Goal: Information Seeking & Learning: Learn about a topic

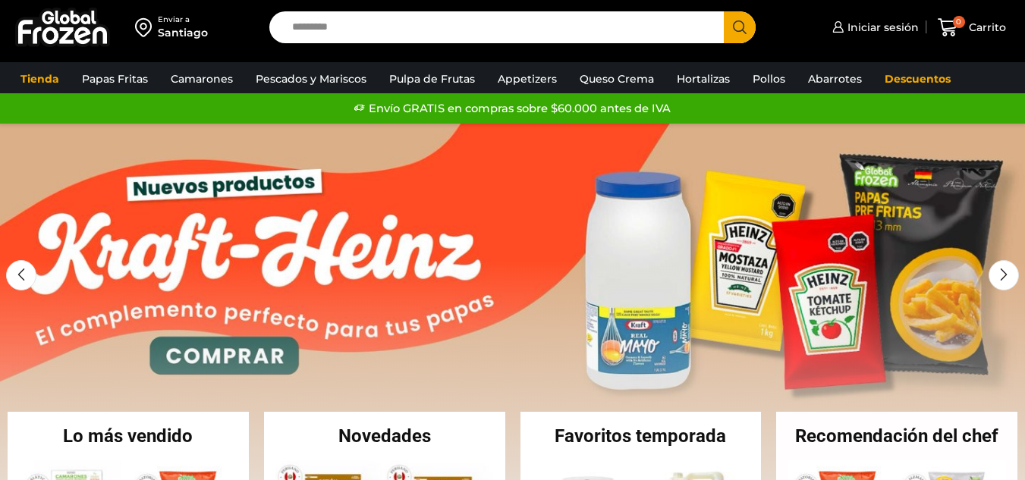
click at [468, 16] on input "Search input" at bounding box center [501, 27] width 432 height 32
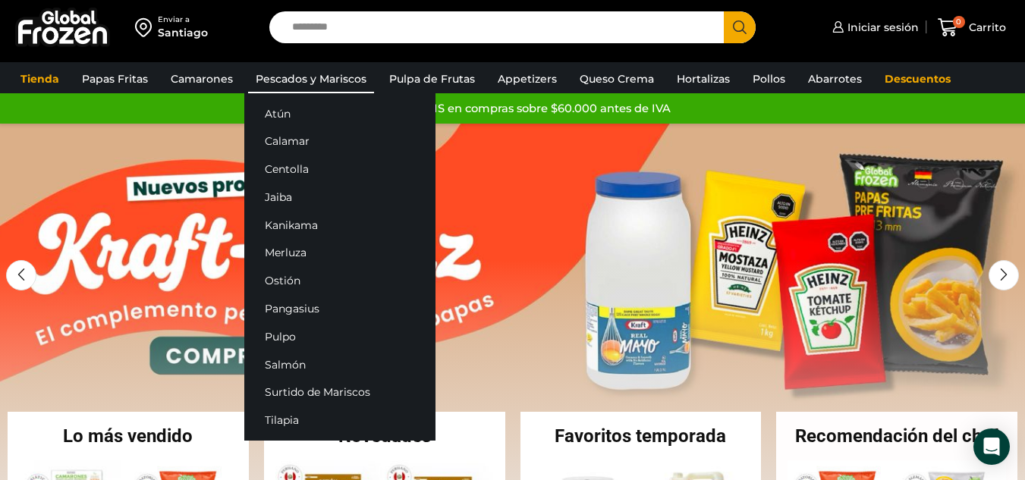
click at [284, 80] on link "Pescados y Mariscos" at bounding box center [311, 78] width 126 height 29
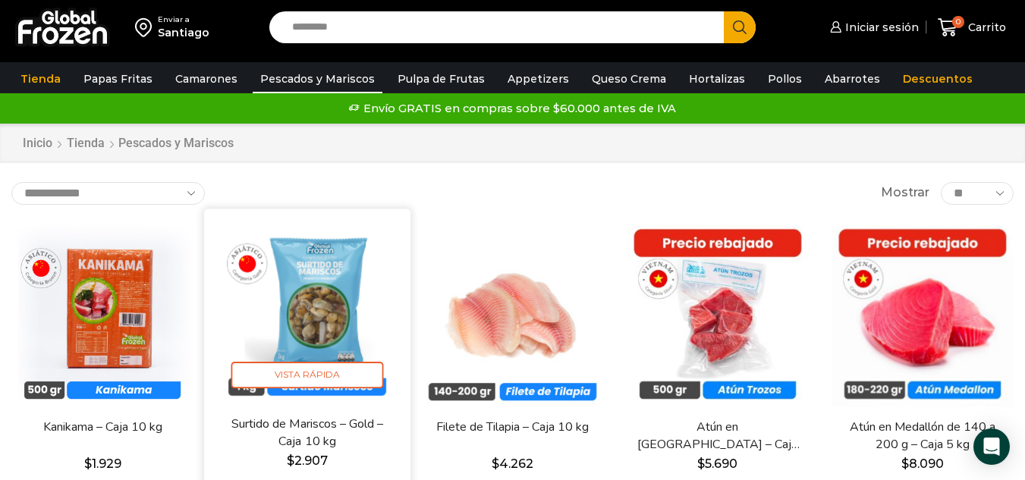
click at [317, 316] on img at bounding box center [307, 312] width 184 height 184
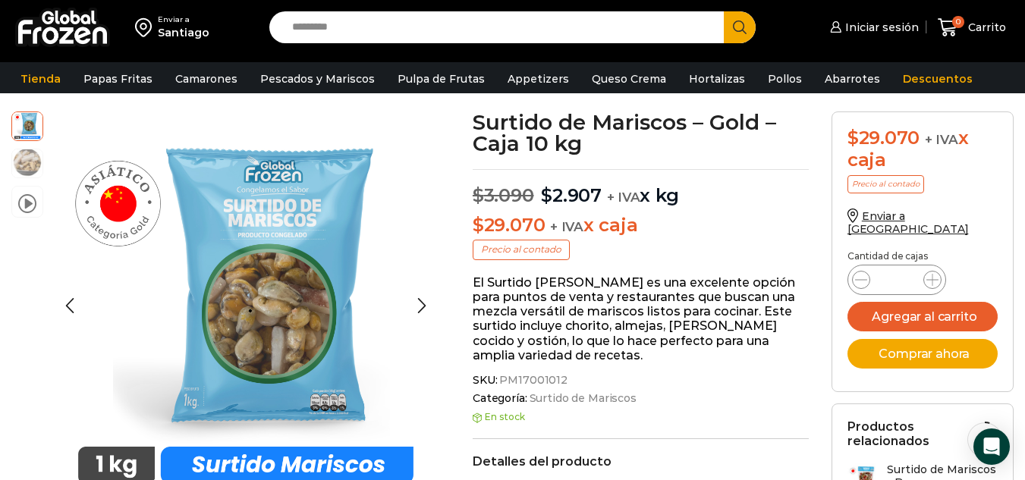
click at [27, 156] on img at bounding box center [27, 162] width 30 height 30
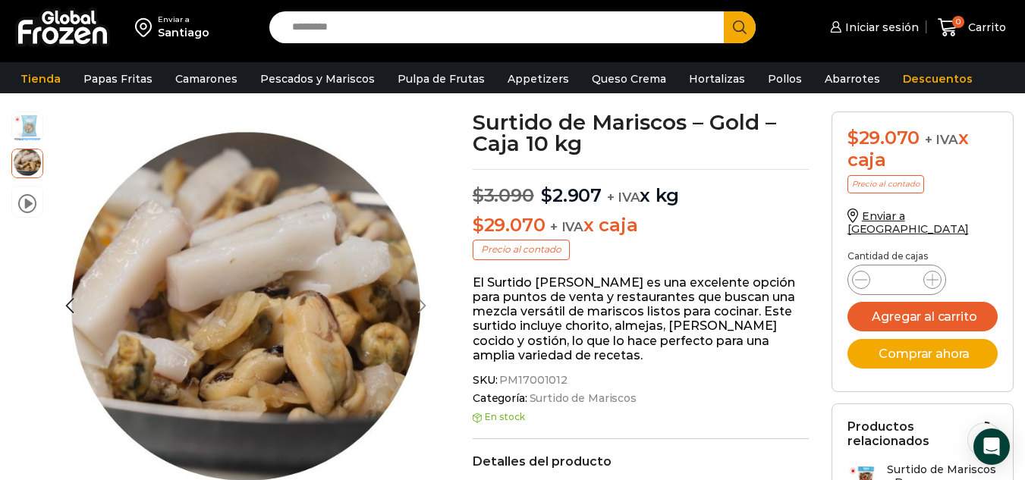
click at [423, 300] on div "Next slide" at bounding box center [422, 307] width 38 height 38
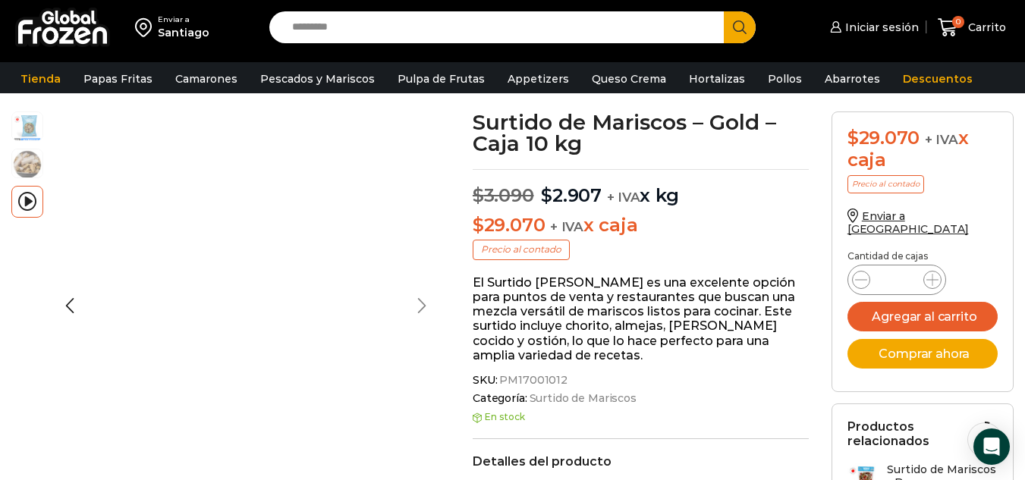
click at [423, 300] on div "Next slide" at bounding box center [422, 307] width 38 height 38
click at [24, 128] on img at bounding box center [27, 125] width 30 height 30
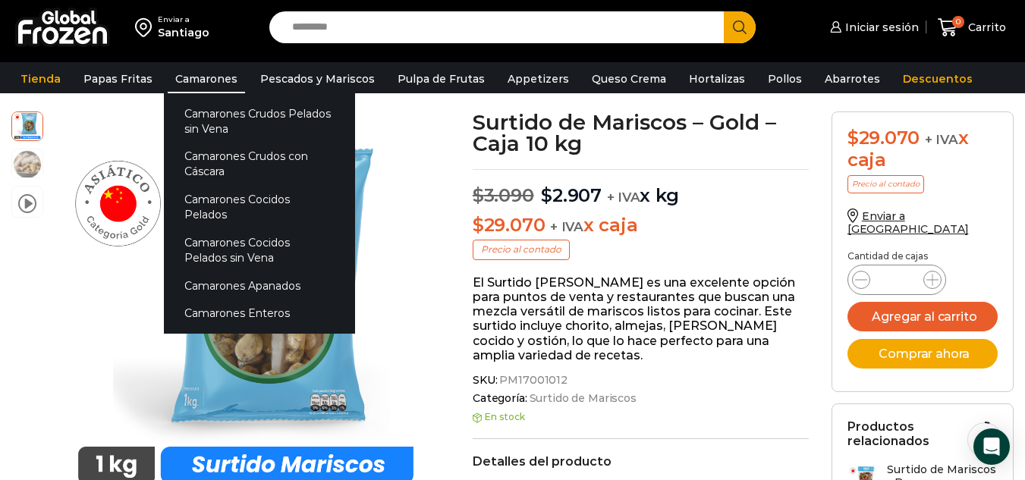
click at [185, 80] on link "Camarones" at bounding box center [206, 78] width 77 height 29
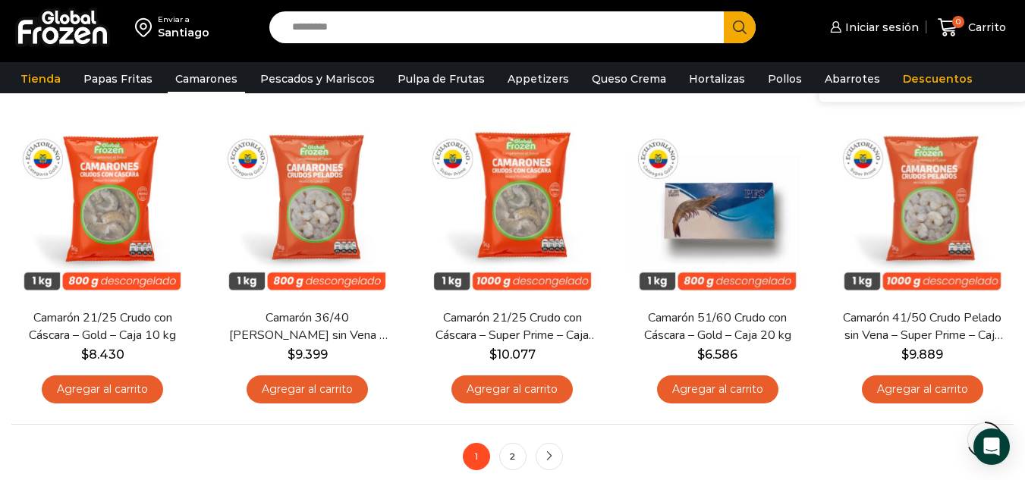
scroll to position [1138, 0]
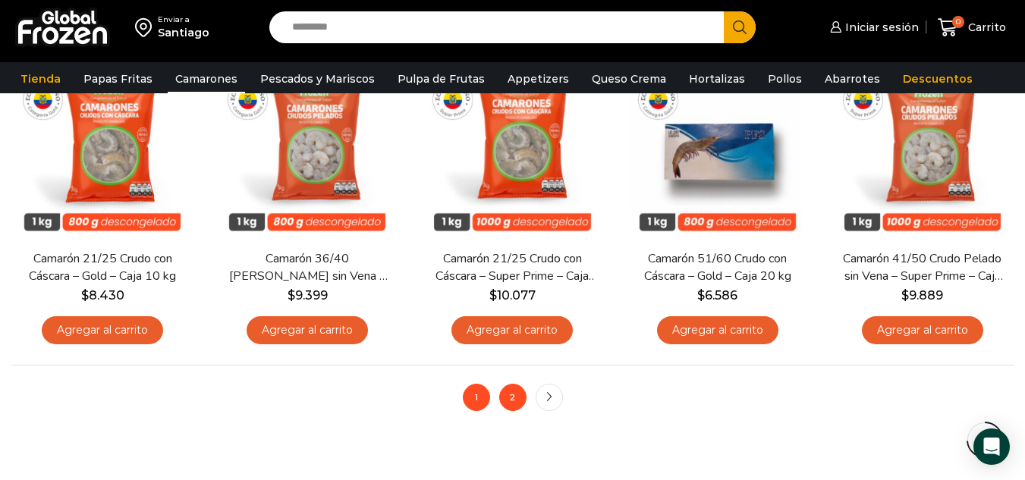
click at [511, 392] on link "2" at bounding box center [512, 397] width 27 height 27
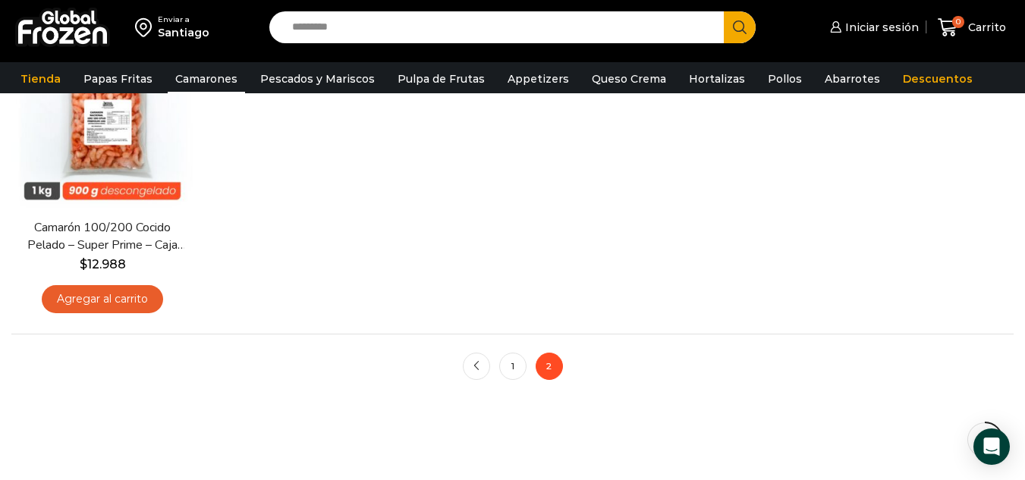
scroll to position [531, 0]
click at [525, 360] on link "1" at bounding box center [512, 365] width 27 height 27
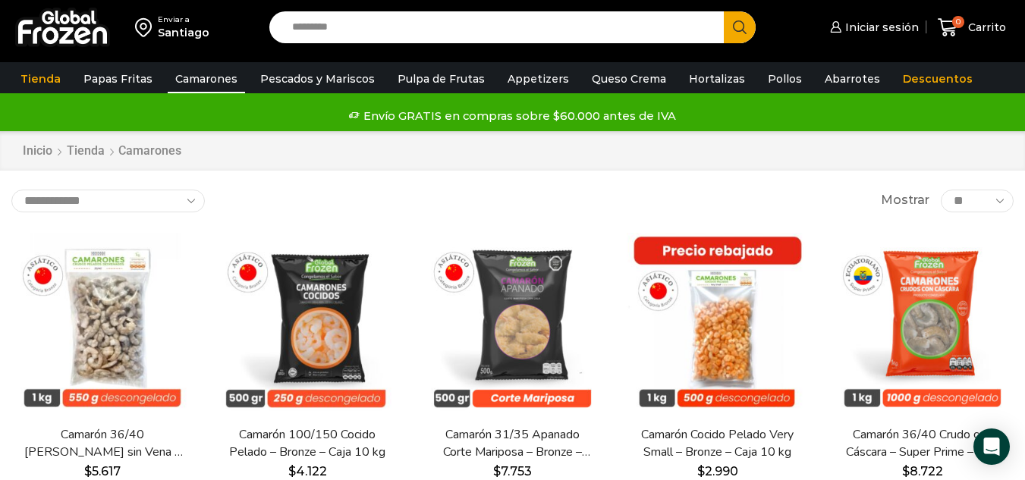
scroll to position [76, 0]
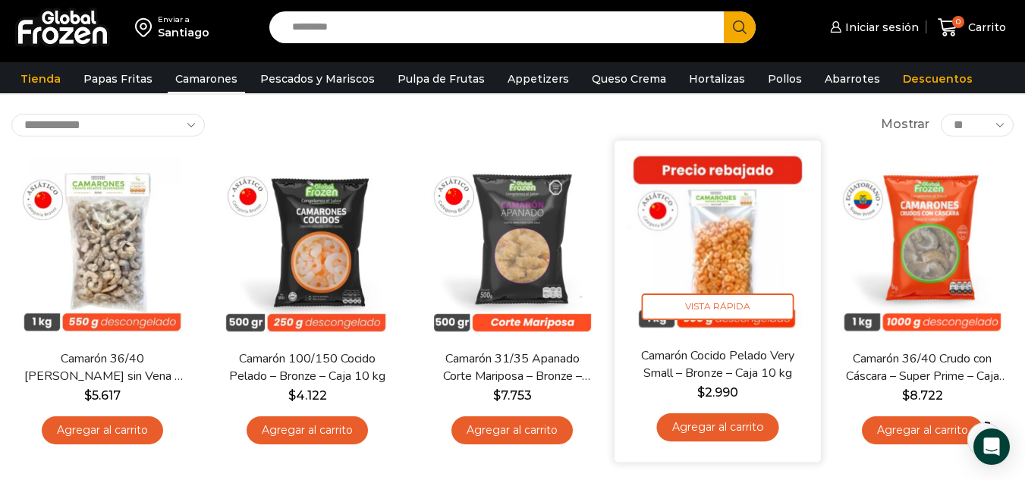
click at [710, 252] on img at bounding box center [718, 244] width 184 height 184
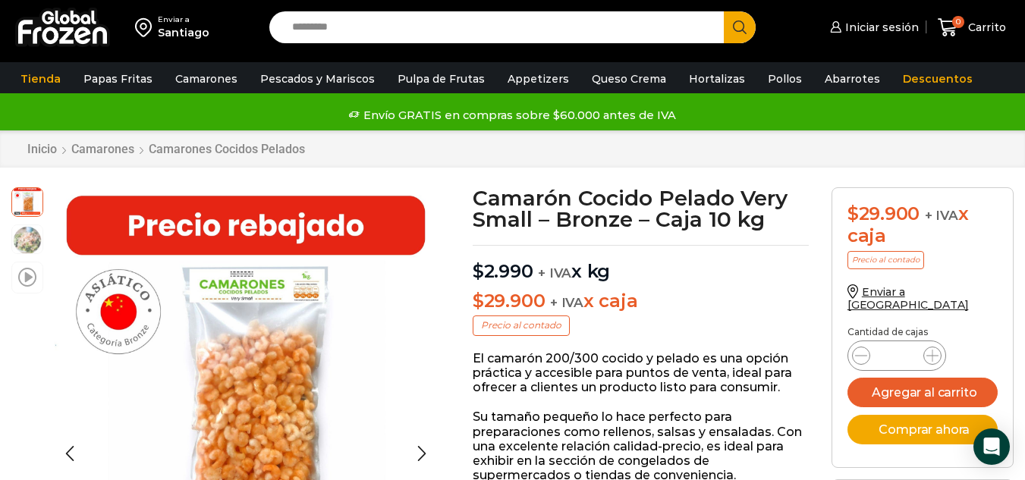
click at [30, 276] on span at bounding box center [27, 276] width 18 height 20
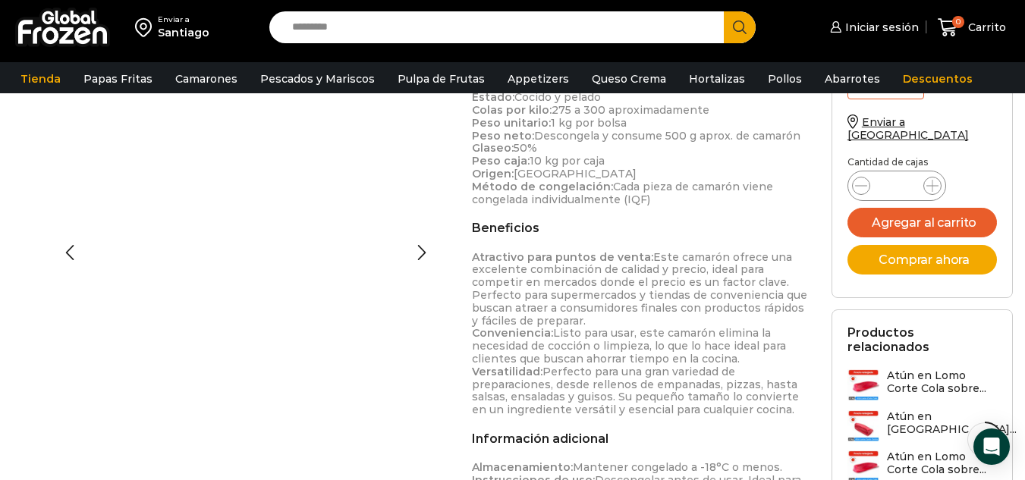
scroll to position [835, 0]
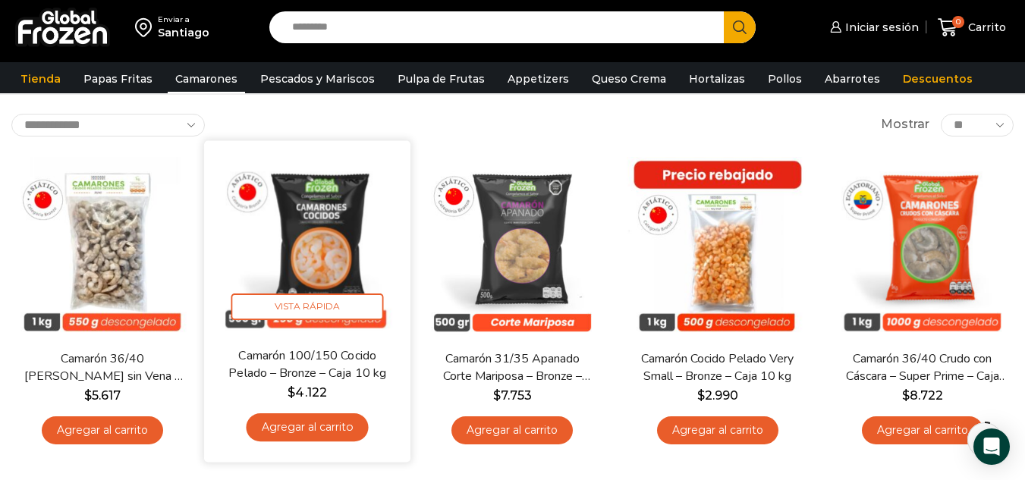
click at [316, 244] on img at bounding box center [307, 244] width 184 height 184
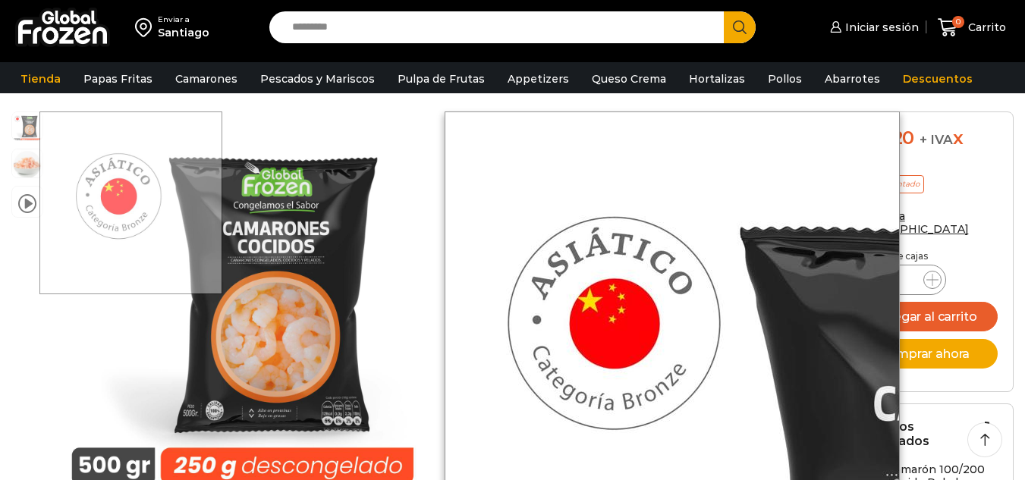
scroll to position [77, 0]
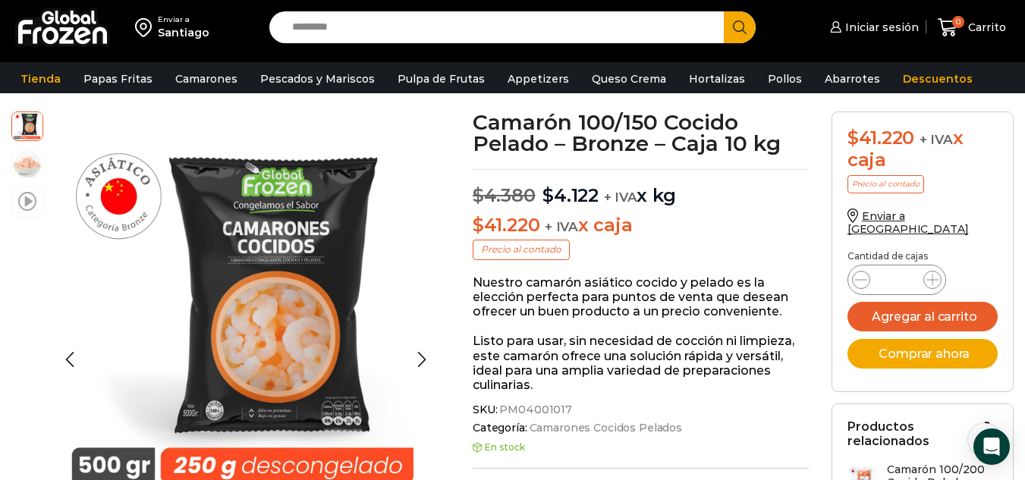
click at [25, 208] on span at bounding box center [27, 200] width 18 height 20
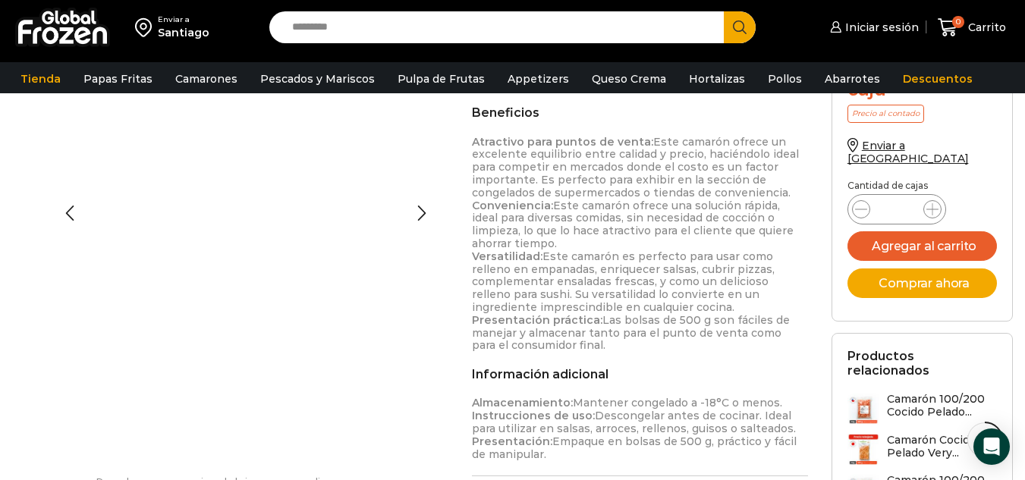
scroll to position [652, 0]
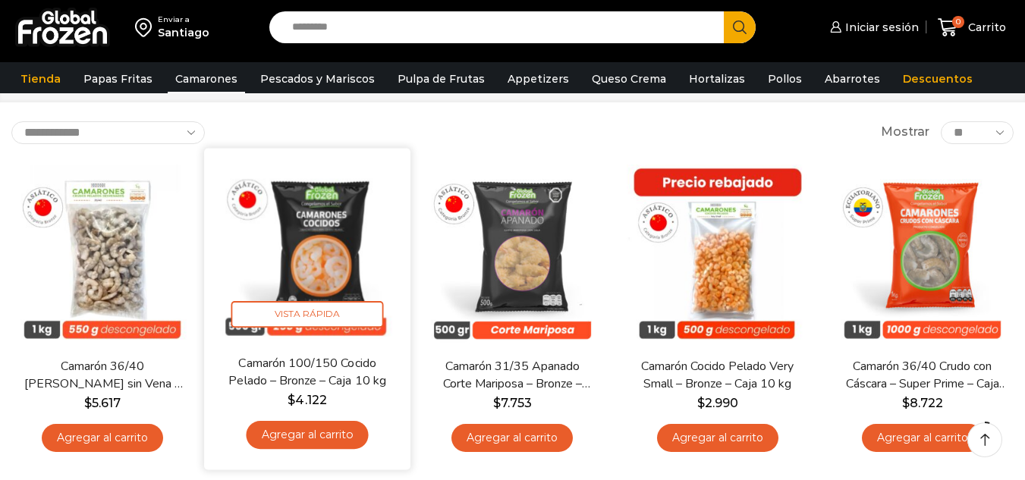
scroll to position [76, 0]
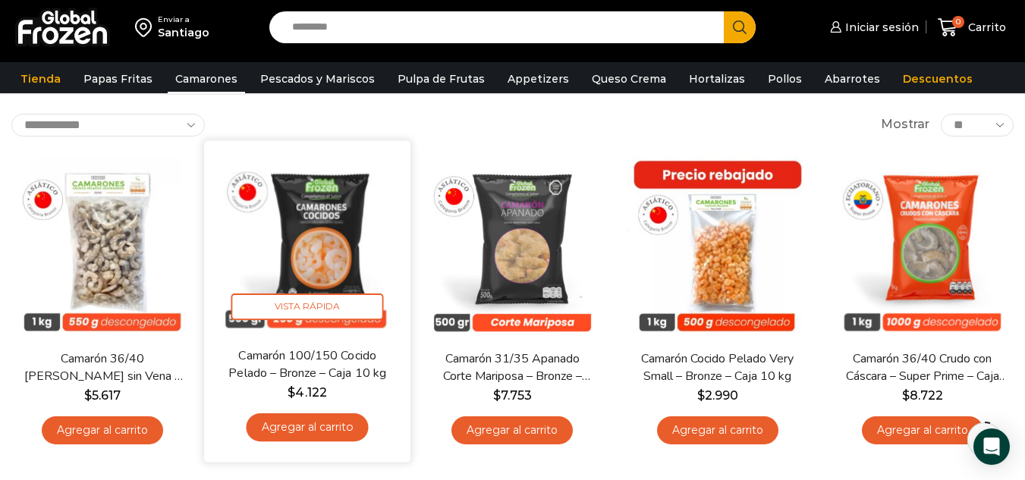
click at [297, 203] on img at bounding box center [307, 244] width 184 height 184
